Goal: Communication & Community: Answer question/provide support

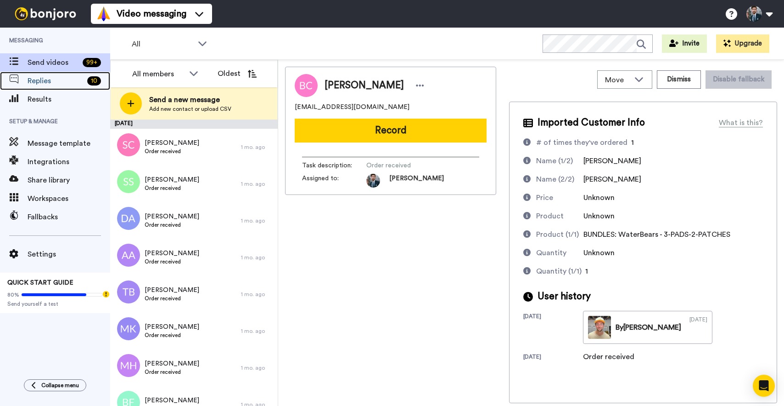
click at [50, 83] on span "Replies" at bounding box center [56, 80] width 56 height 11
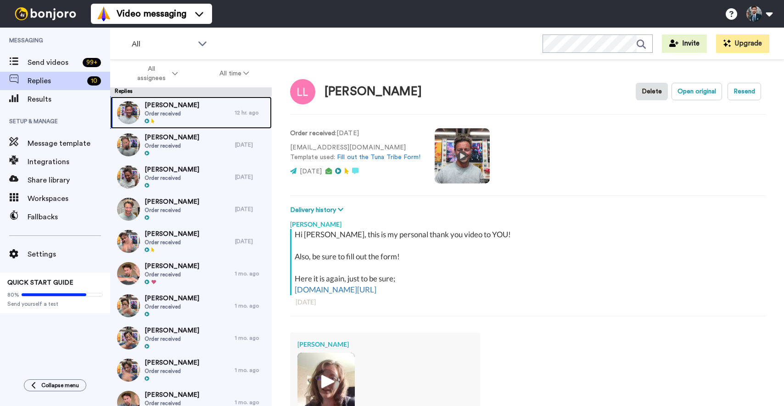
click at [212, 118] on div "Liina Luidalep Order received" at bounding box center [172, 112] width 125 height 32
click at [202, 110] on div "Liina Luidalep Order received" at bounding box center [172, 112] width 125 height 32
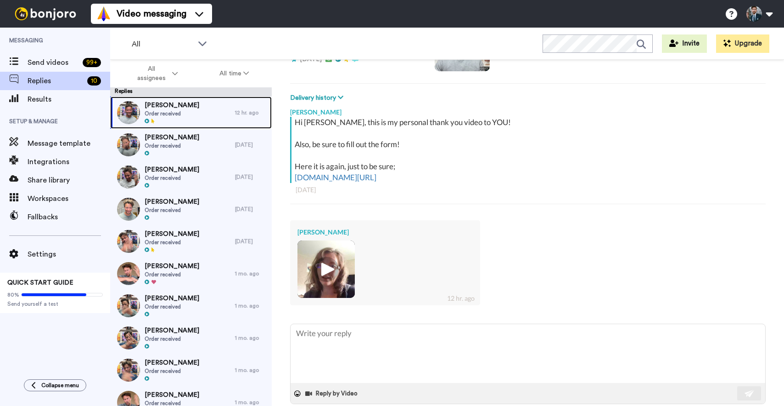
scroll to position [128, 0]
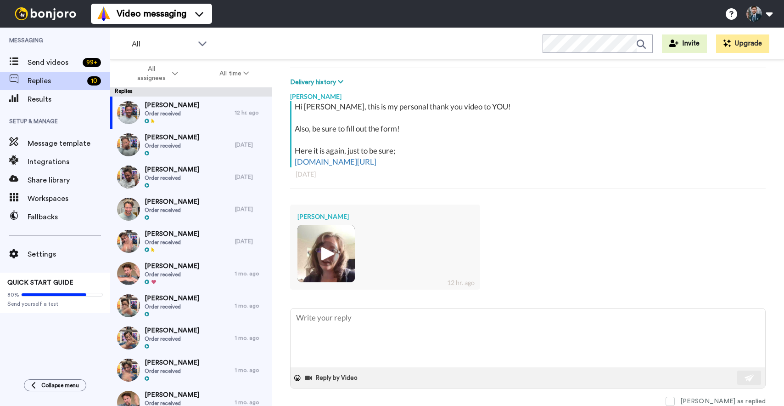
click at [325, 252] on img at bounding box center [326, 253] width 25 height 25
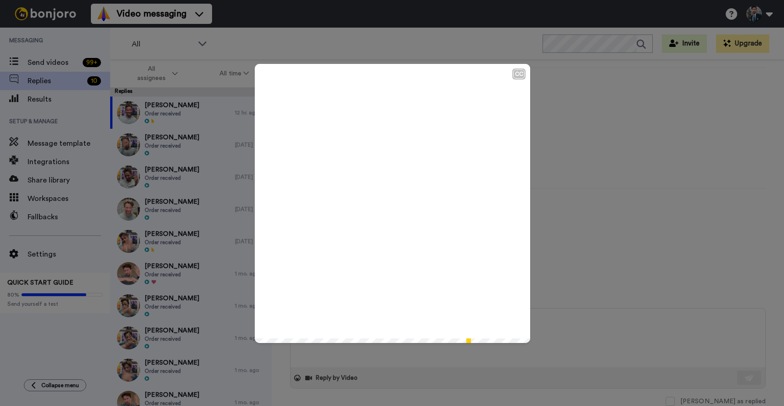
click at [389, 205] on icon "Play/Pause" at bounding box center [393, 203] width 24 height 44
click at [570, 223] on div "CC Play/Pause 1:03 / 1:03" at bounding box center [392, 203] width 784 height 406
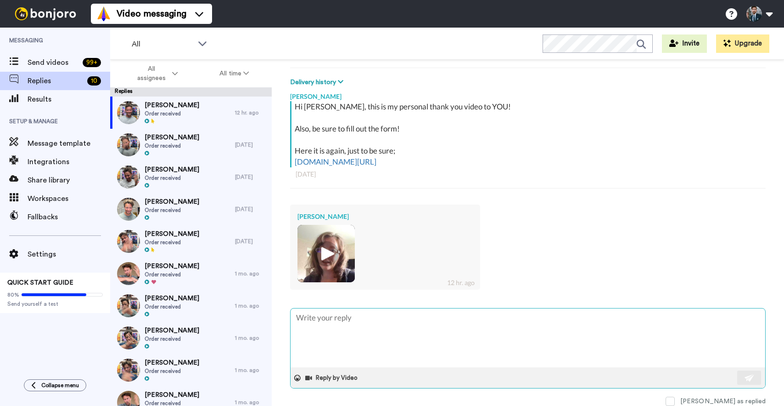
click at [393, 336] on textarea at bounding box center [528, 337] width 475 height 59
click at [338, 380] on button "Reply by Video" at bounding box center [332, 378] width 56 height 14
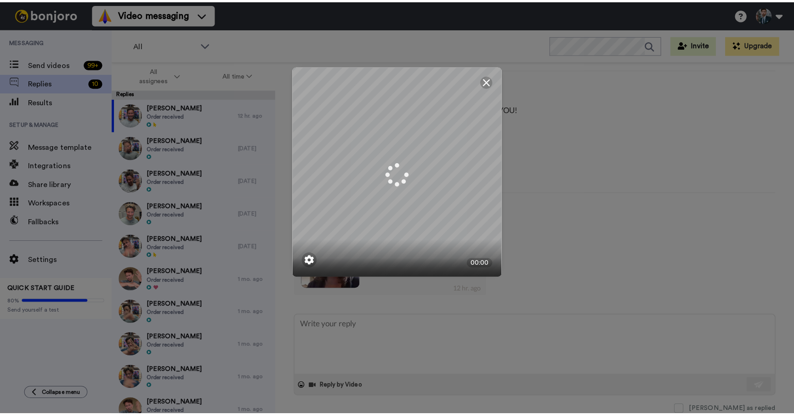
scroll to position [118, 0]
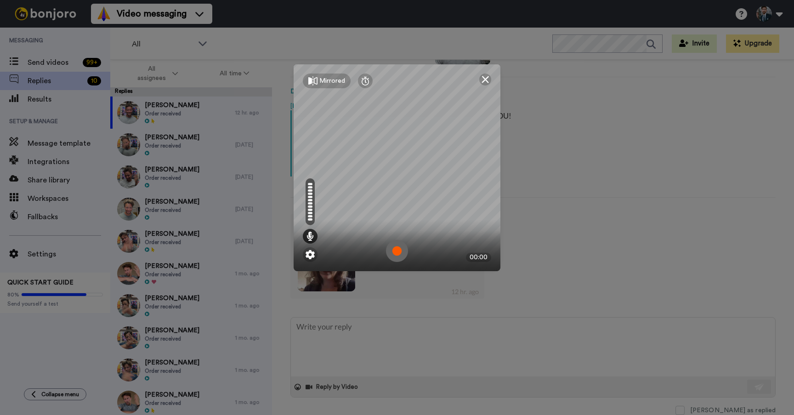
click at [399, 253] on img at bounding box center [397, 251] width 22 height 22
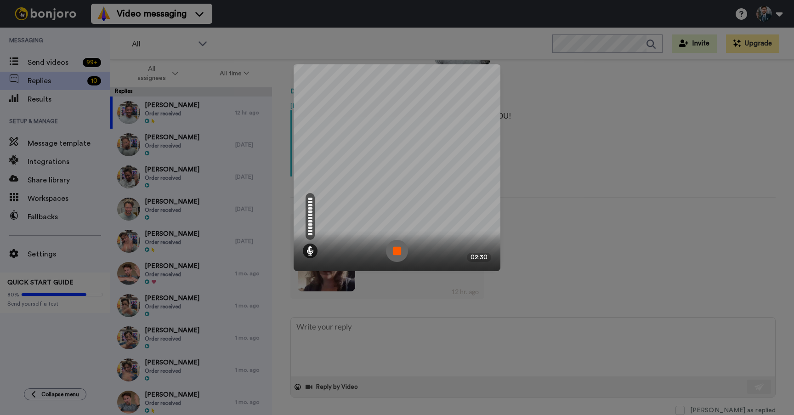
click at [400, 260] on img at bounding box center [397, 251] width 22 height 22
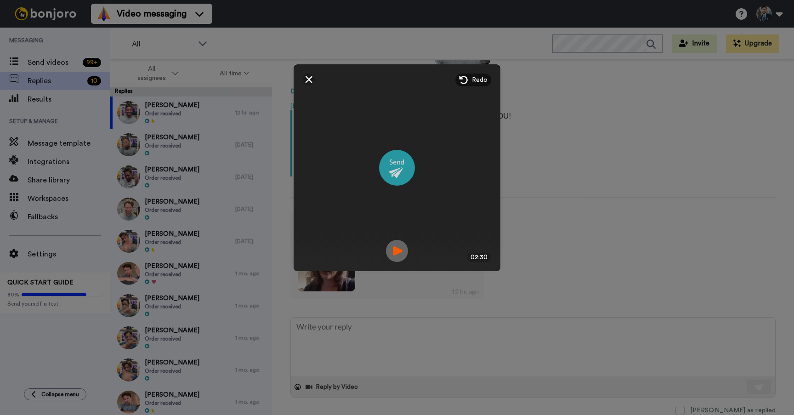
click at [396, 166] on img at bounding box center [397, 168] width 36 height 36
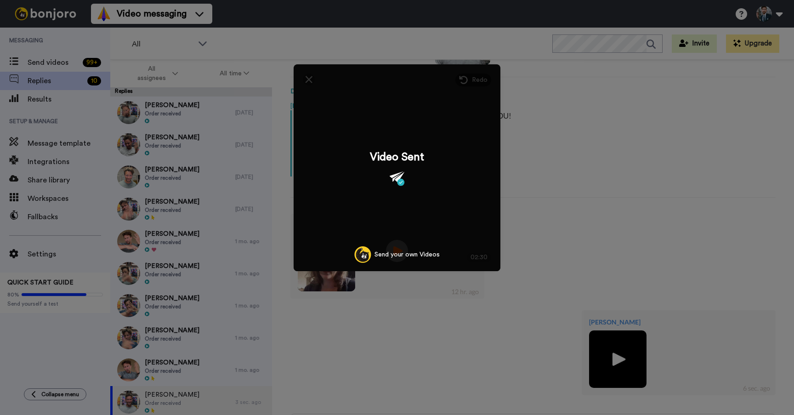
scroll to position [128, 0]
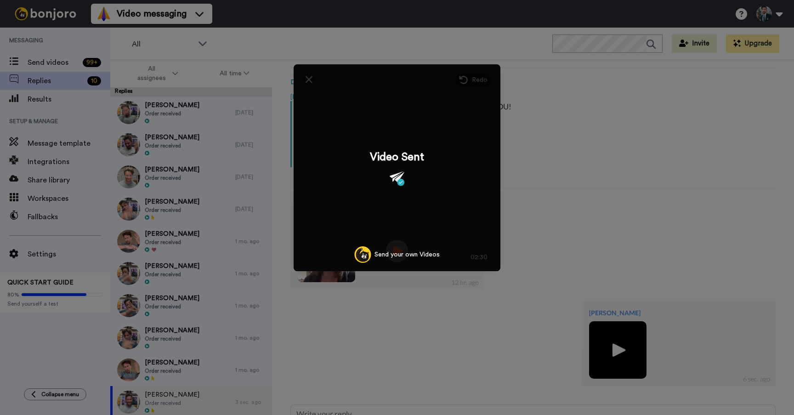
click at [265, 46] on div "Mirrored Redo 02:30 Video Sent Send your own Videos" at bounding box center [397, 207] width 794 height 415
type textarea "x"
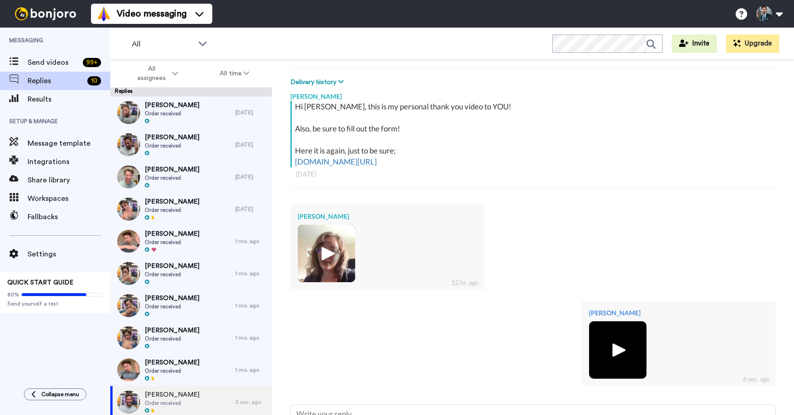
scroll to position [215, 0]
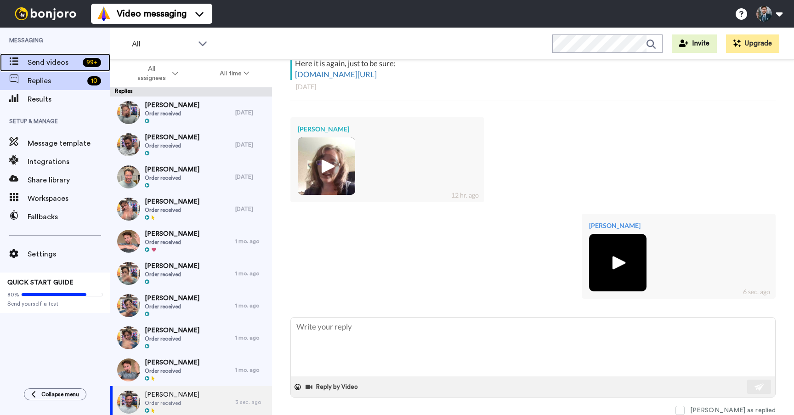
click at [64, 62] on span "Send videos" at bounding box center [53, 62] width 51 height 11
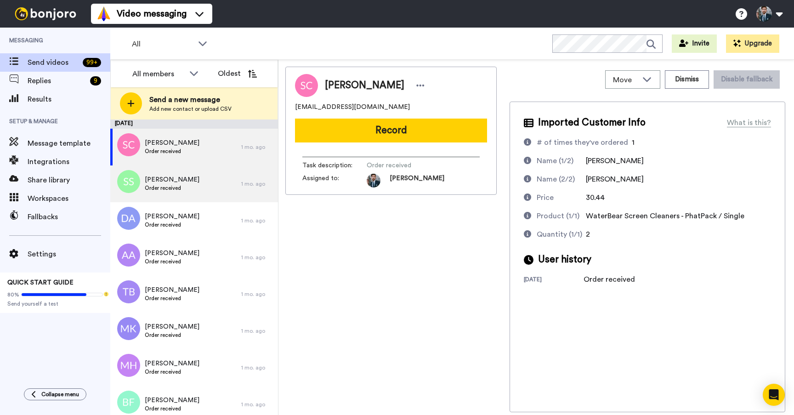
drag, startPoint x: 354, startPoint y: 301, endPoint x: 184, endPoint y: 170, distance: 214.6
click at [353, 300] on div "[PERSON_NAME] [EMAIL_ADDRESS][DOMAIN_NAME] Record Task description : Order rece…" at bounding box center [390, 239] width 211 height 345
click at [376, 283] on div "[PERSON_NAME] [EMAIL_ADDRESS][DOMAIN_NAME] Record Task description : Order rece…" at bounding box center [390, 239] width 211 height 345
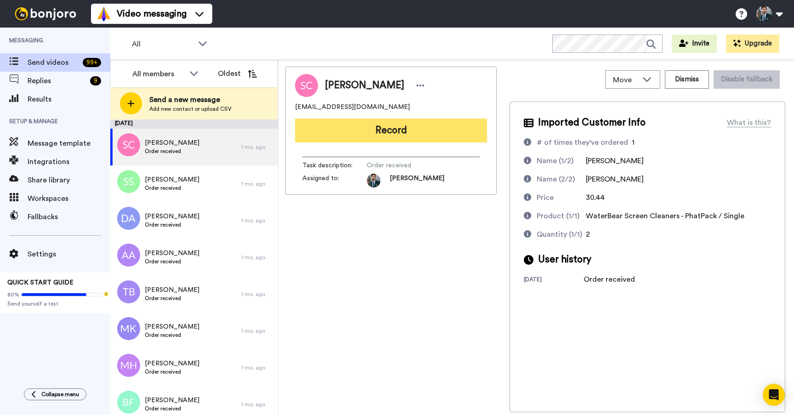
click at [390, 133] on button "Record" at bounding box center [391, 130] width 192 height 24
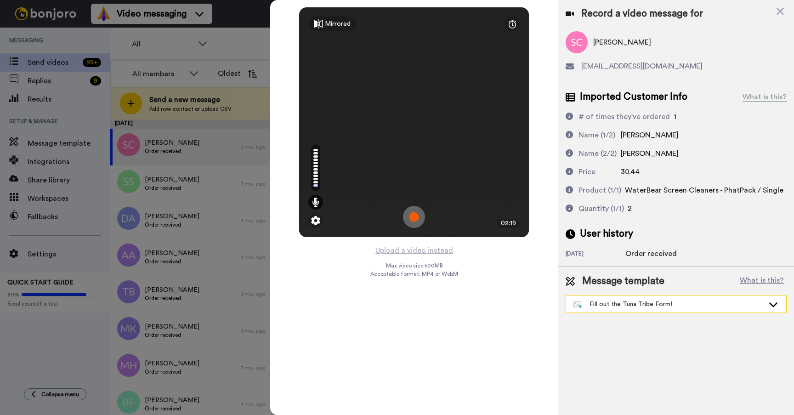
click at [683, 308] on div "Fill out the Tuna Tribe Form!" at bounding box center [668, 303] width 191 height 9
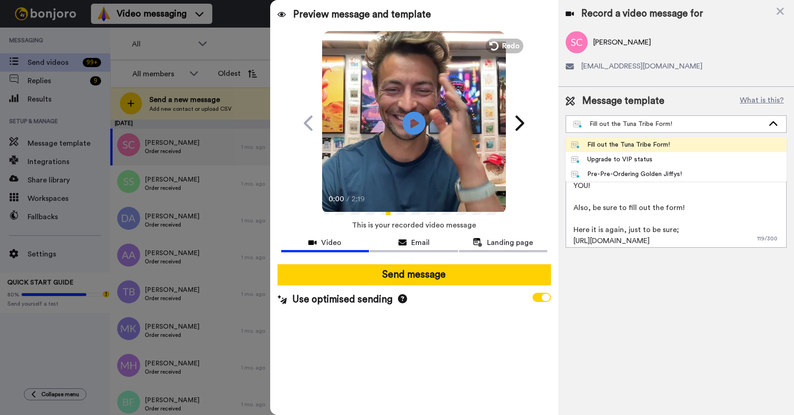
drag, startPoint x: 713, startPoint y: 306, endPoint x: 701, endPoint y: 229, distance: 77.6
click at [713, 306] on div "Record a video message for [PERSON_NAME] [EMAIL_ADDRESS][DOMAIN_NAME] Message t…" at bounding box center [676, 207] width 236 height 415
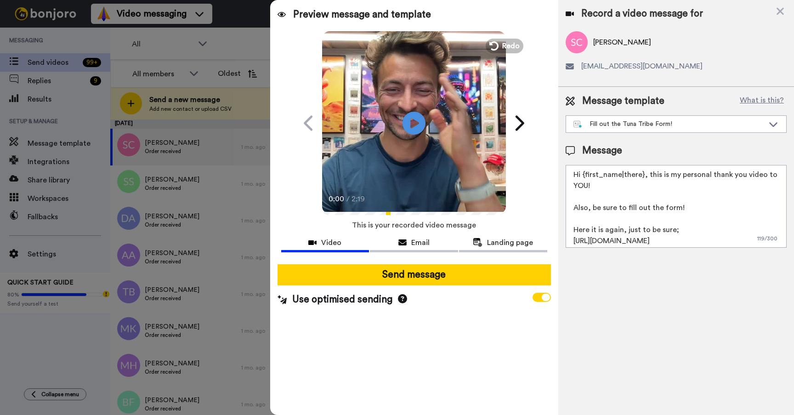
click at [701, 227] on textarea "Hi {first_name|there}, this is my personal thank you video to YOU! Also, be sur…" at bounding box center [675, 206] width 221 height 83
click at [708, 214] on textarea "Hi {first_name|there}, this is my personal thank you video to YOU! Also, be sur…" at bounding box center [675, 206] width 221 height 83
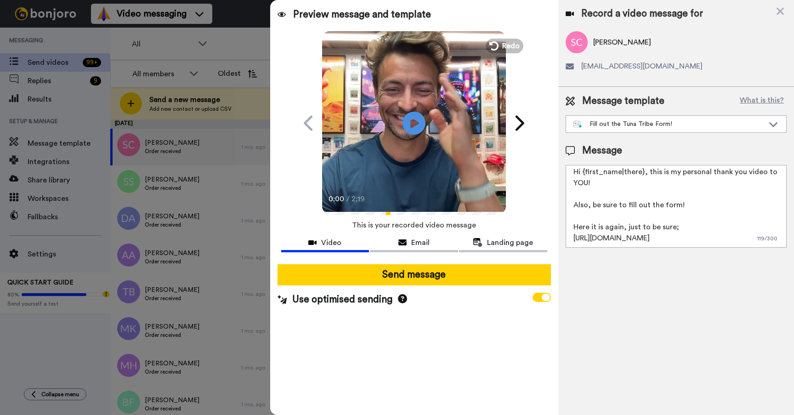
drag, startPoint x: 570, startPoint y: 206, endPoint x: 771, endPoint y: 254, distance: 205.9
click at [771, 254] on div "Message template What is this? Fill out the Tuna Tribe Form! Fill out the Tuna …" at bounding box center [676, 171] width 236 height 168
drag, startPoint x: 741, startPoint y: 295, endPoint x: 513, endPoint y: 289, distance: 227.9
click at [741, 295] on div "Record a video message for [PERSON_NAME] [EMAIL_ADDRESS][DOMAIN_NAME] Message t…" at bounding box center [676, 207] width 236 height 415
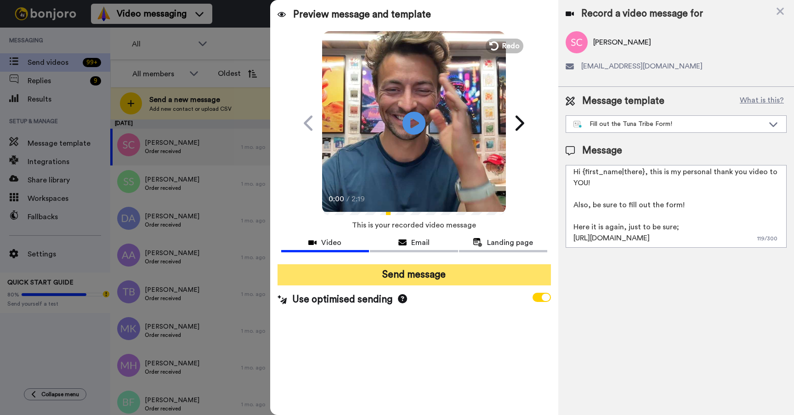
click at [415, 270] on button "Send message" at bounding box center [413, 274] width 273 height 21
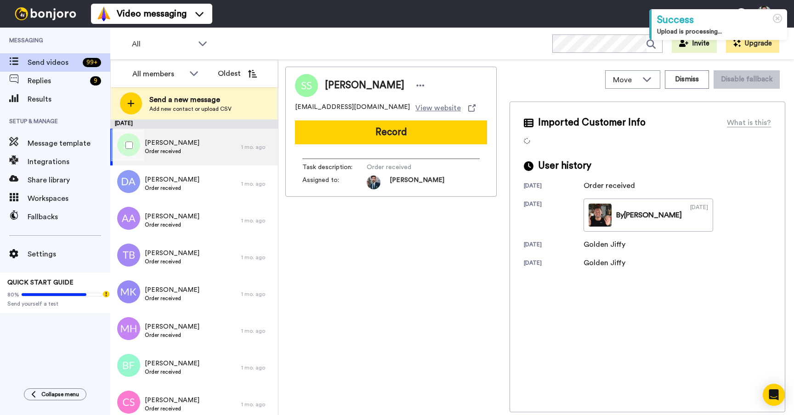
click at [162, 142] on span "[PERSON_NAME]" at bounding box center [172, 142] width 55 height 9
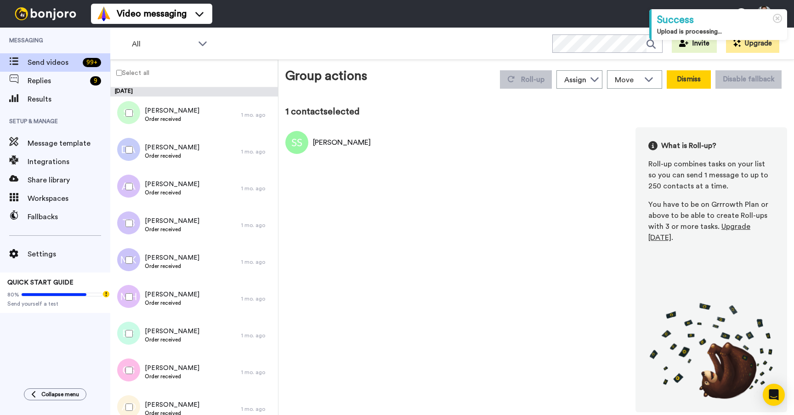
click at [688, 82] on button "Dismiss" at bounding box center [688, 79] width 44 height 18
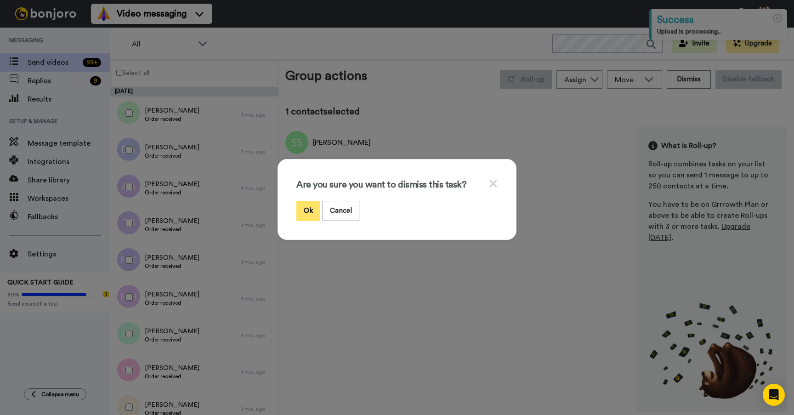
click at [311, 209] on button "Ok" at bounding box center [308, 211] width 24 height 20
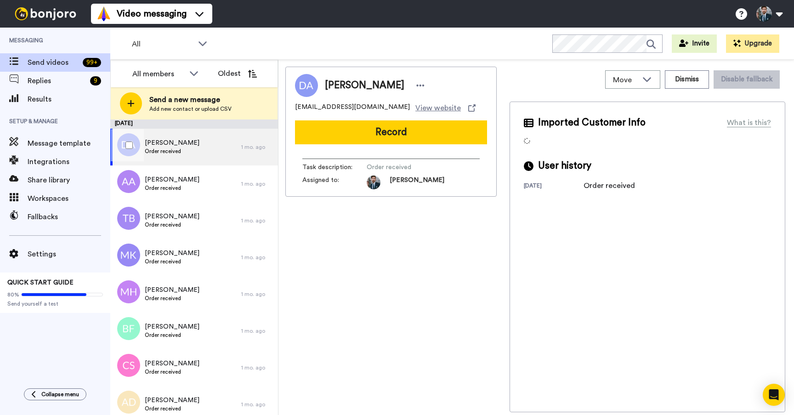
click at [171, 150] on span "Order received" at bounding box center [172, 150] width 55 height 7
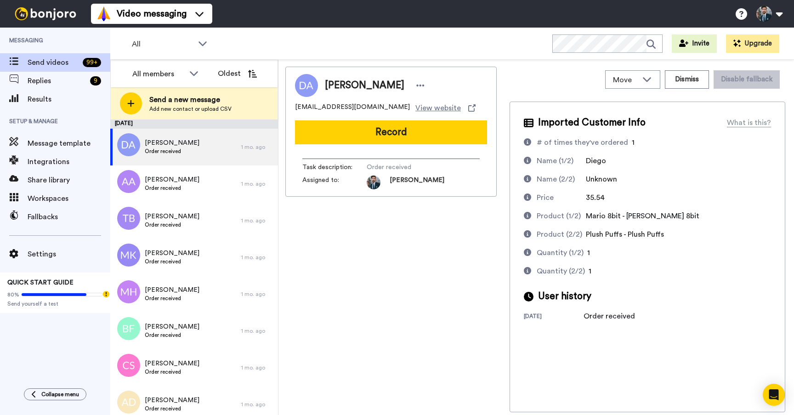
click at [379, 261] on div "Diego Acosta info@muadiv.com.ar View website Record Task description : Order re…" at bounding box center [390, 239] width 211 height 345
click at [425, 253] on div "Diego Acosta info@muadiv.com.ar View website Record Task description : Order re…" at bounding box center [390, 239] width 211 height 345
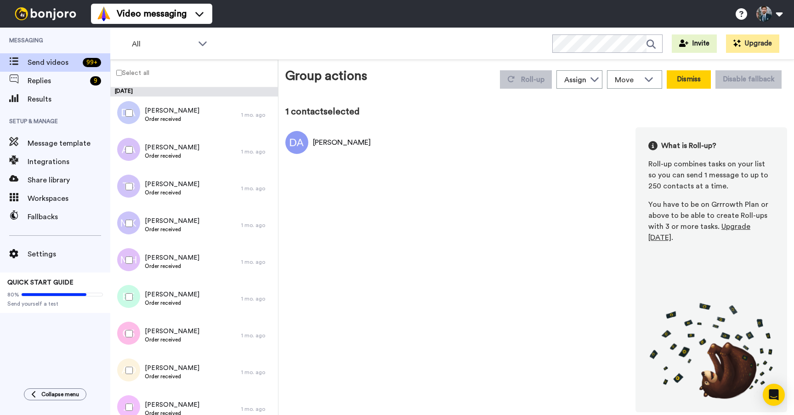
click at [692, 79] on button "Dismiss" at bounding box center [688, 79] width 44 height 18
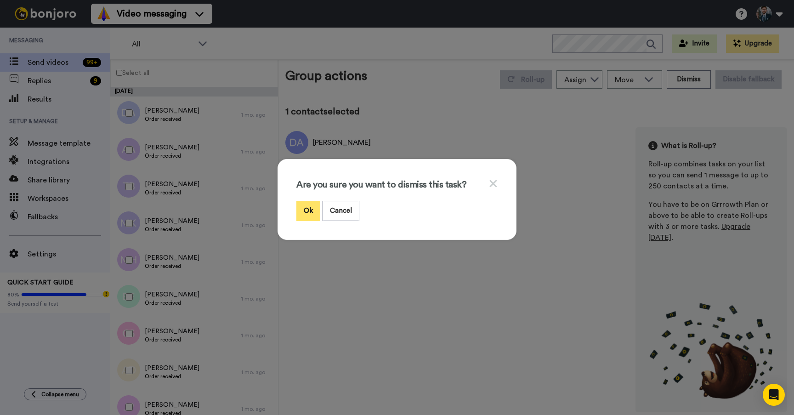
click at [310, 209] on button "Ok" at bounding box center [308, 211] width 24 height 20
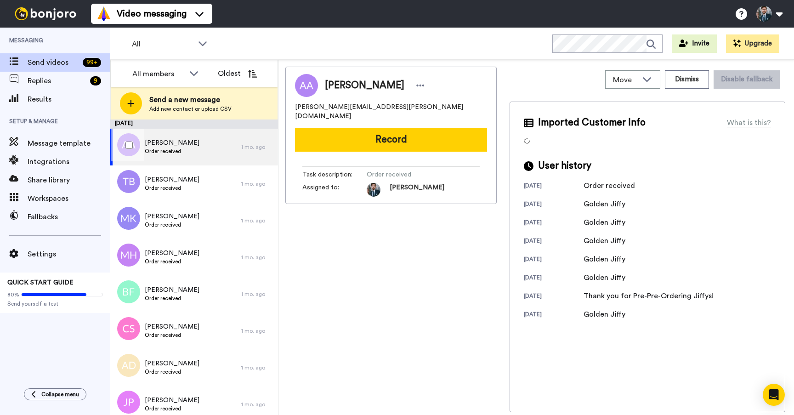
click at [203, 154] on div "Alison Althouse Order received" at bounding box center [175, 147] width 131 height 37
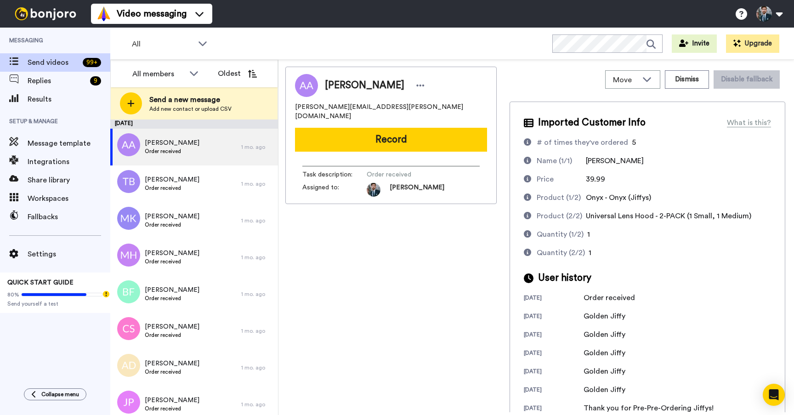
click at [446, 295] on div "Alison Althouse alison.althouse@gmail.com Record Task description : Order recei…" at bounding box center [390, 239] width 211 height 345
